Goal: Transaction & Acquisition: Purchase product/service

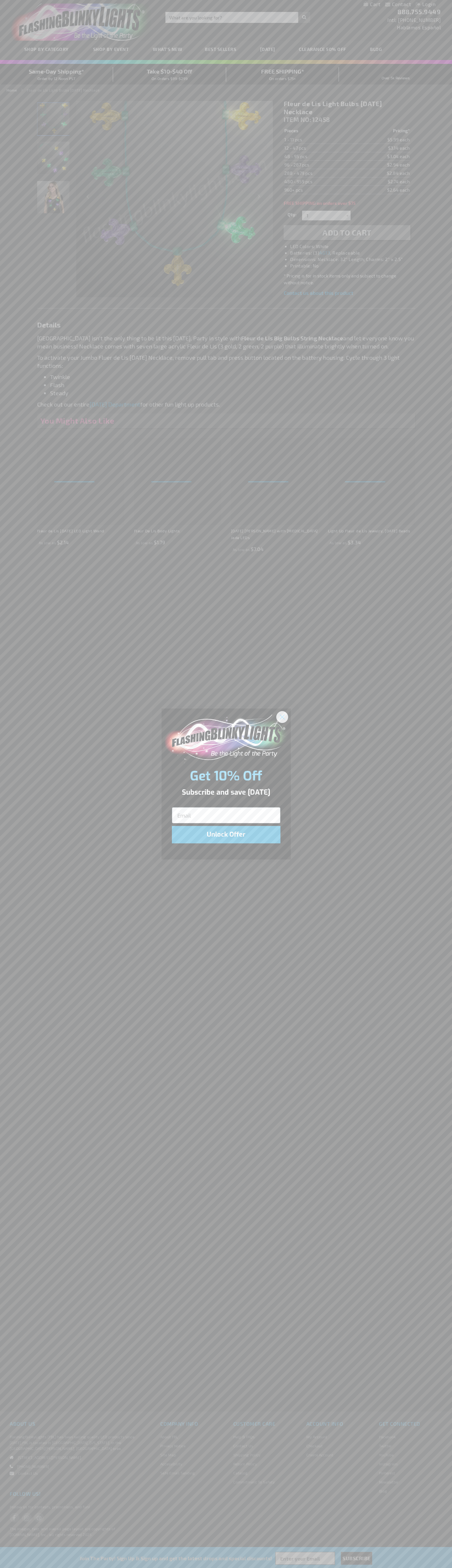
click at [282, 716] on icon "Close dialog" at bounding box center [281, 716] width 4 height 4
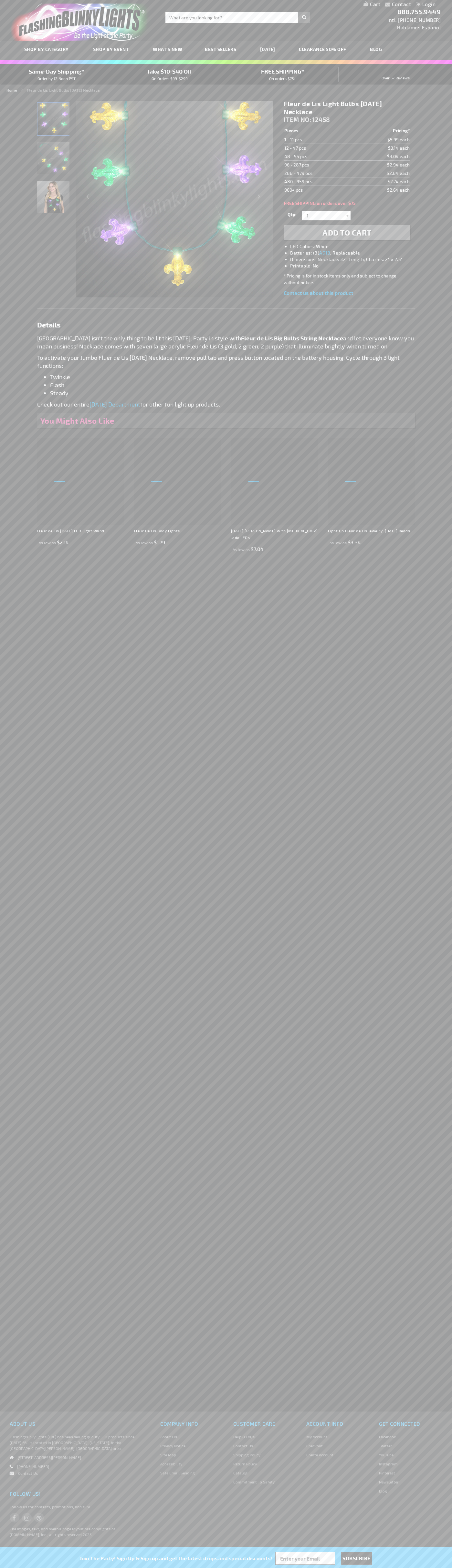
click at [347, 233] on span "Add to Cart" at bounding box center [347, 232] width 49 height 9
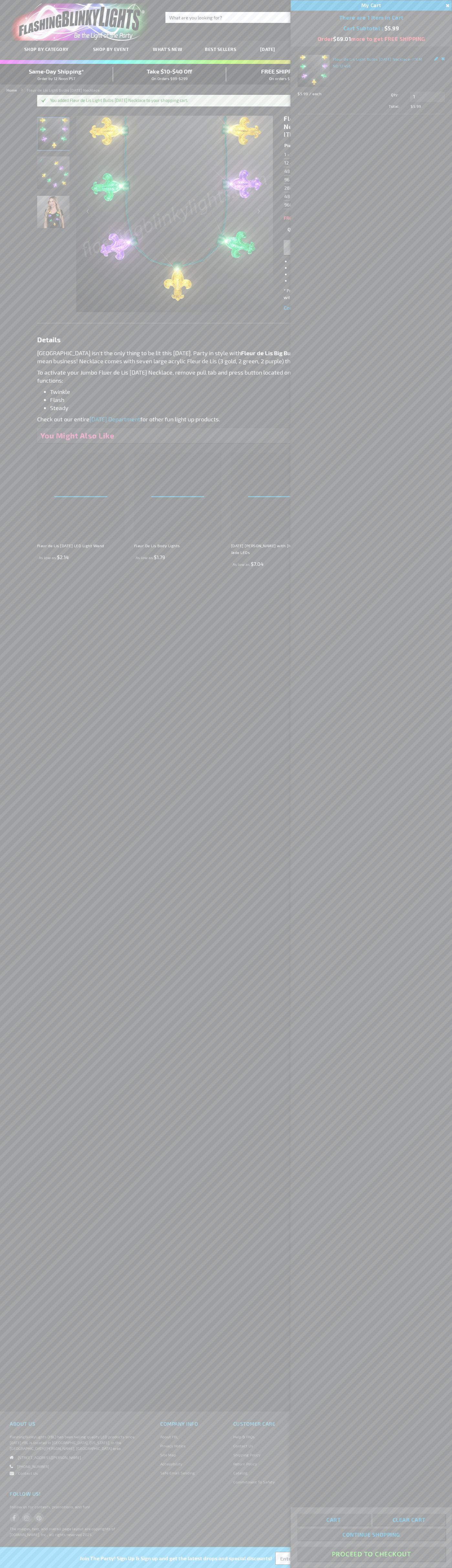
click at [371, 1554] on button "Proceed To Checkout" at bounding box center [371, 1554] width 148 height 15
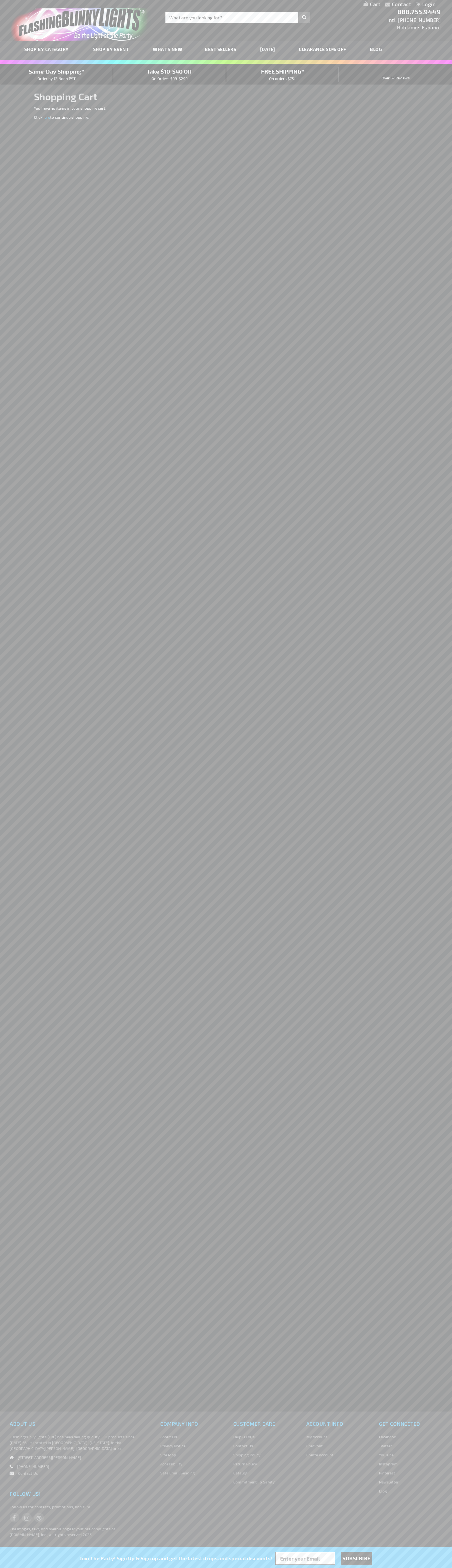
click at [57, 74] on span "Same-Day Shipping*" at bounding box center [56, 71] width 55 height 7
click at [423, 10] on link "888.755.9449" at bounding box center [418, 12] width 43 height 8
